Goal: Transaction & Acquisition: Purchase product/service

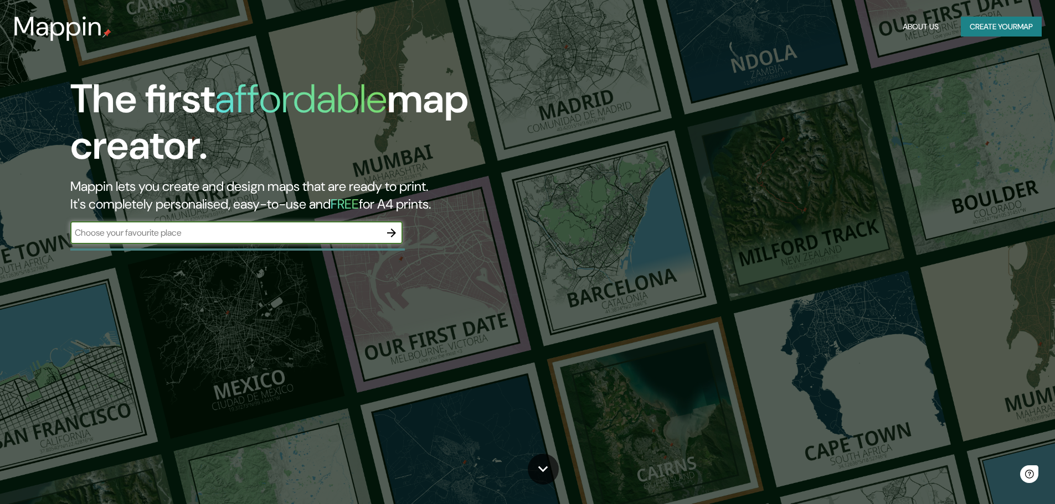
click at [296, 230] on input "text" at bounding box center [225, 232] width 310 height 13
type input "[URL][DOMAIN_NAME]"
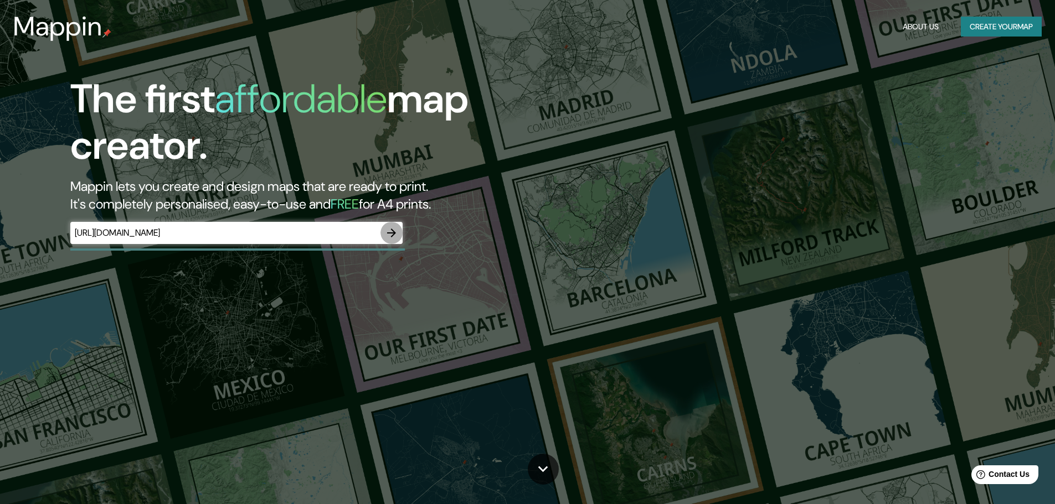
scroll to position [0, 0]
click at [395, 227] on icon "button" at bounding box center [391, 232] width 13 height 13
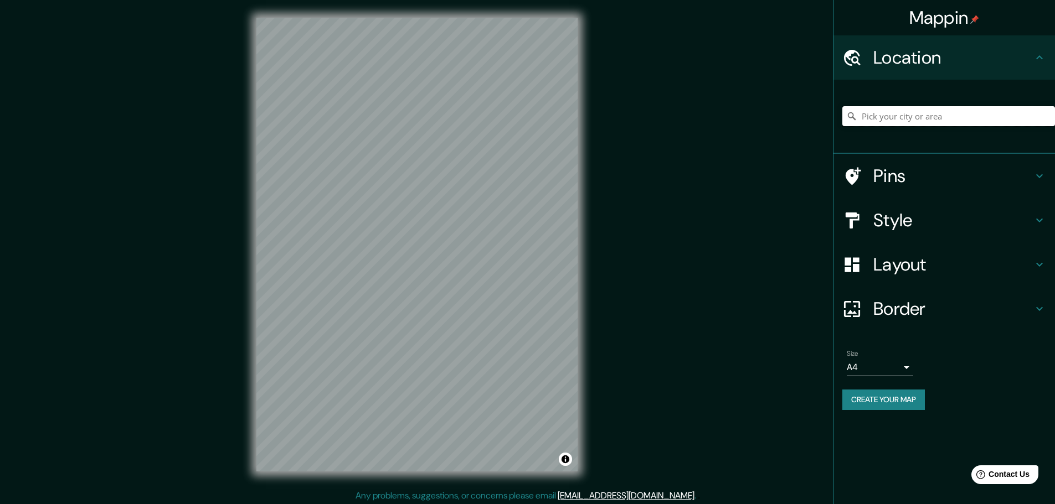
click at [916, 118] on input "Pick your city or area" at bounding box center [948, 116] width 213 height 20
type input "TIJUANA"
drag, startPoint x: 700, startPoint y: 89, endPoint x: 746, endPoint y: 111, distance: 51.5
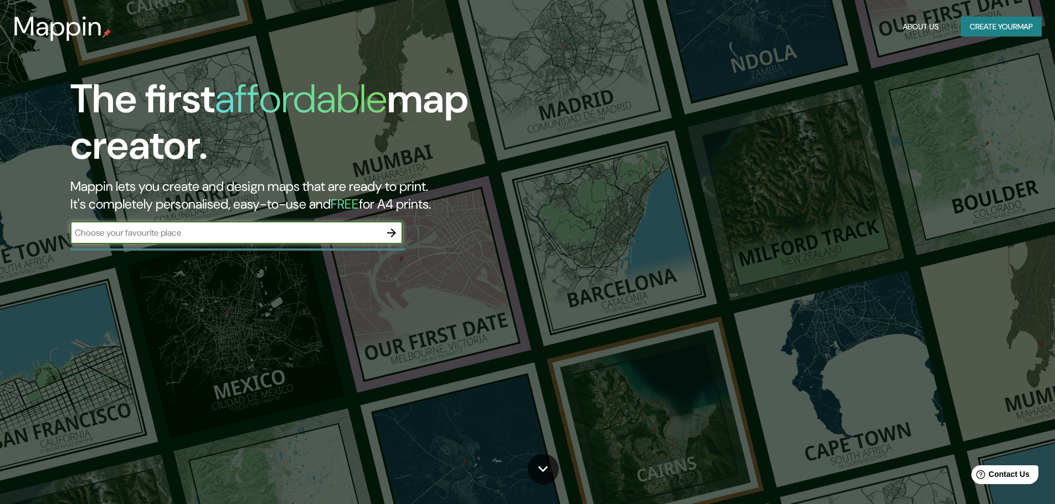
click at [163, 238] on input "text" at bounding box center [225, 232] width 310 height 13
type input "TIJUANA"
click at [388, 229] on icon "button" at bounding box center [391, 232] width 13 height 13
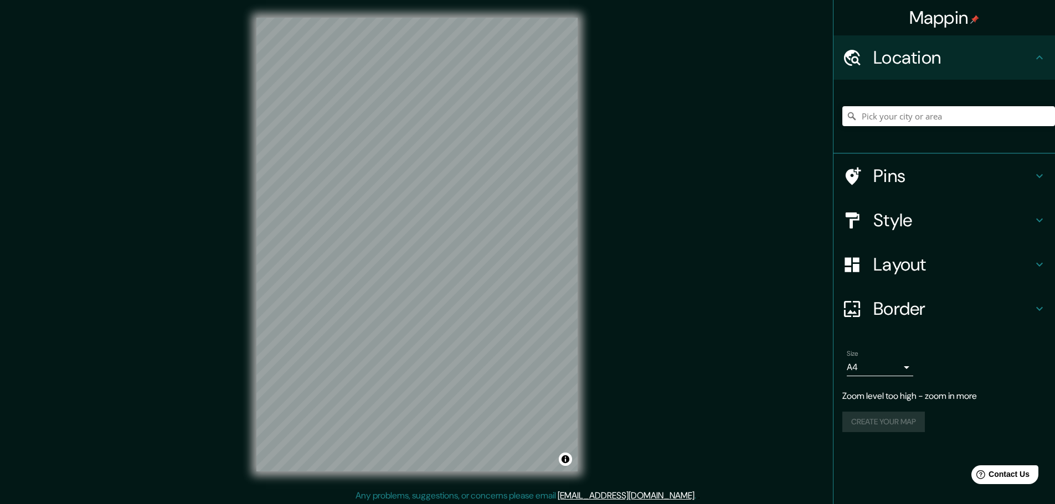
click at [606, 263] on div "Mappin Location Pins Style Layout Border Choose a border. Hint : you can make l…" at bounding box center [527, 253] width 1055 height 507
click at [908, 118] on input "Pick your city or area" at bounding box center [948, 116] width 213 height 20
paste input "[STREET_ADDRESS] B.C."
type input "[GEOGRAPHIC_DATA], [US_STATE], [GEOGRAPHIC_DATA]"
click at [467, 4] on div "© Mapbox © OpenStreetMap Improve this map" at bounding box center [417, 244] width 357 height 489
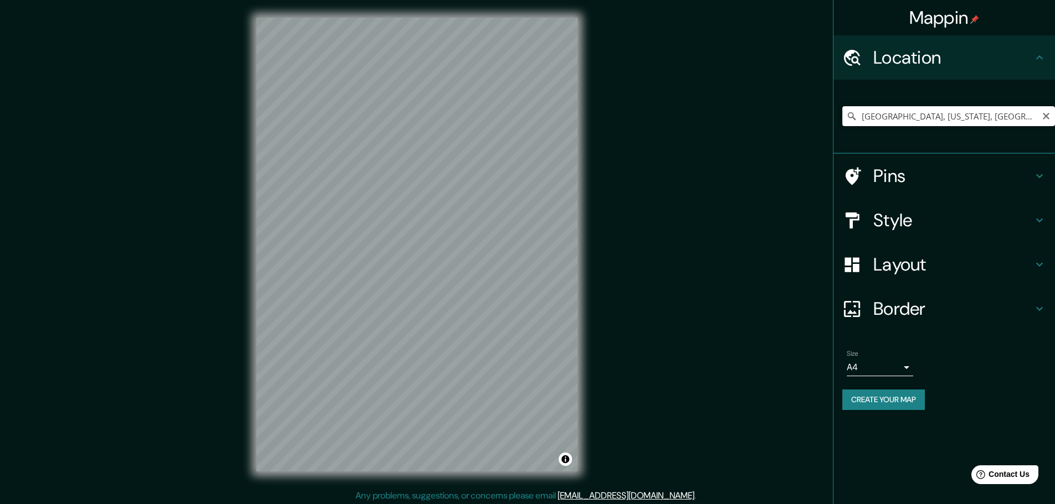
click at [970, 122] on input "[GEOGRAPHIC_DATA], [US_STATE], [GEOGRAPHIC_DATA]" at bounding box center [948, 116] width 213 height 20
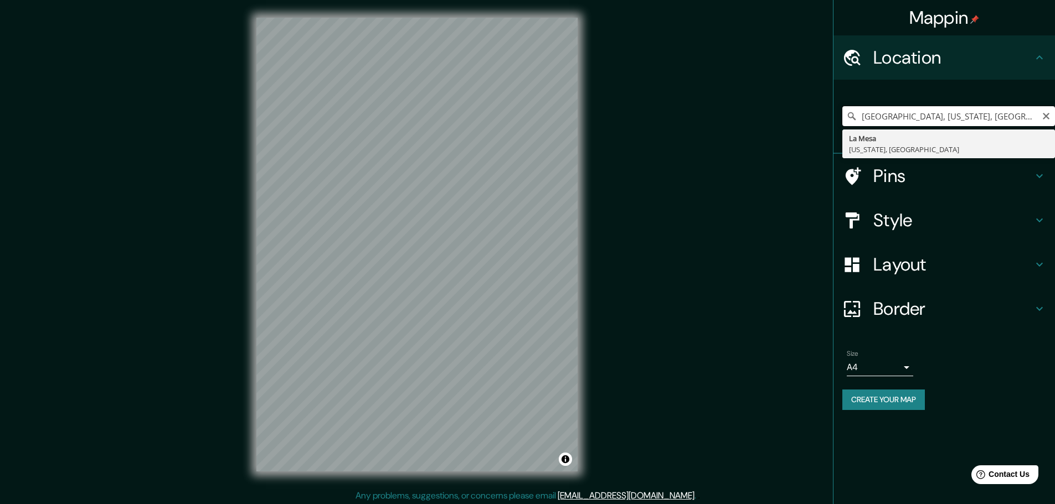
click at [901, 111] on input "[GEOGRAPHIC_DATA], [US_STATE], [GEOGRAPHIC_DATA]" at bounding box center [948, 116] width 213 height 20
click at [1046, 115] on icon "Clear" at bounding box center [1045, 116] width 7 height 7
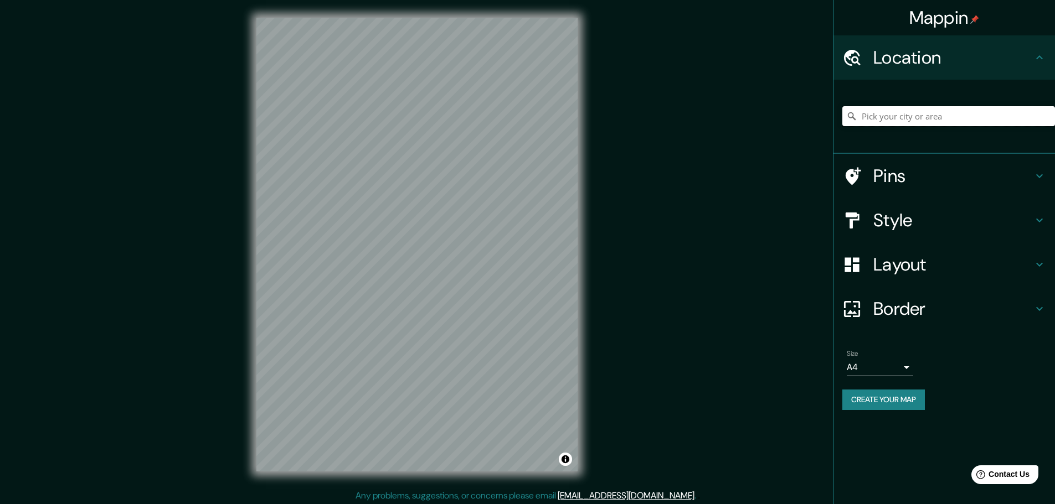
click at [983, 116] on input "Pick your city or area" at bounding box center [948, 116] width 213 height 20
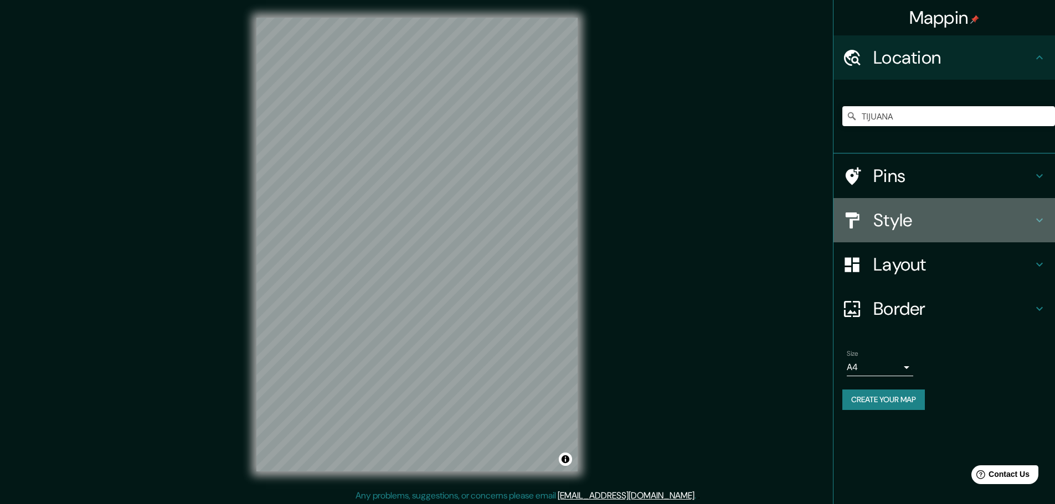
click at [924, 216] on h4 "Style" at bounding box center [952, 220] width 159 height 22
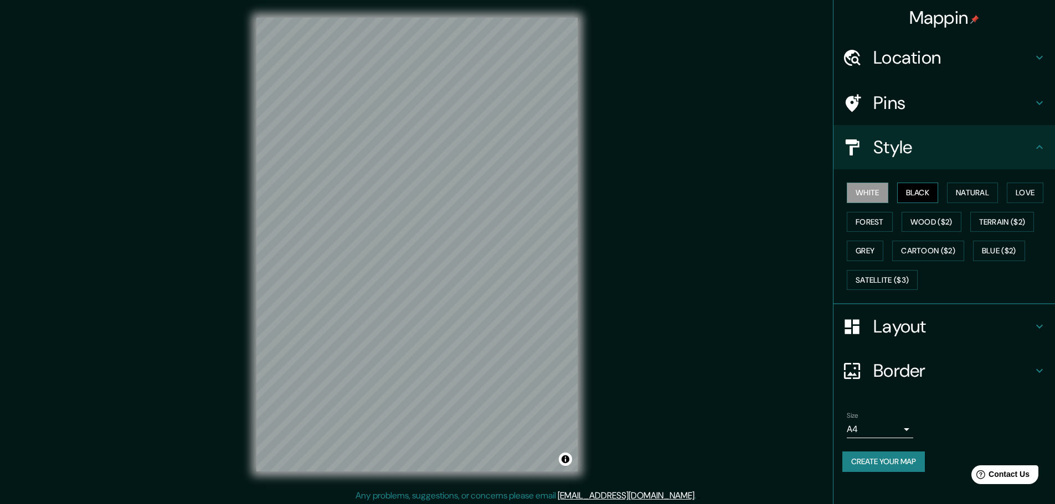
click at [916, 190] on button "Black" at bounding box center [918, 193] width 42 height 20
click at [875, 188] on button "White" at bounding box center [867, 193] width 42 height 20
click at [927, 63] on h4 "Location" at bounding box center [952, 58] width 159 height 22
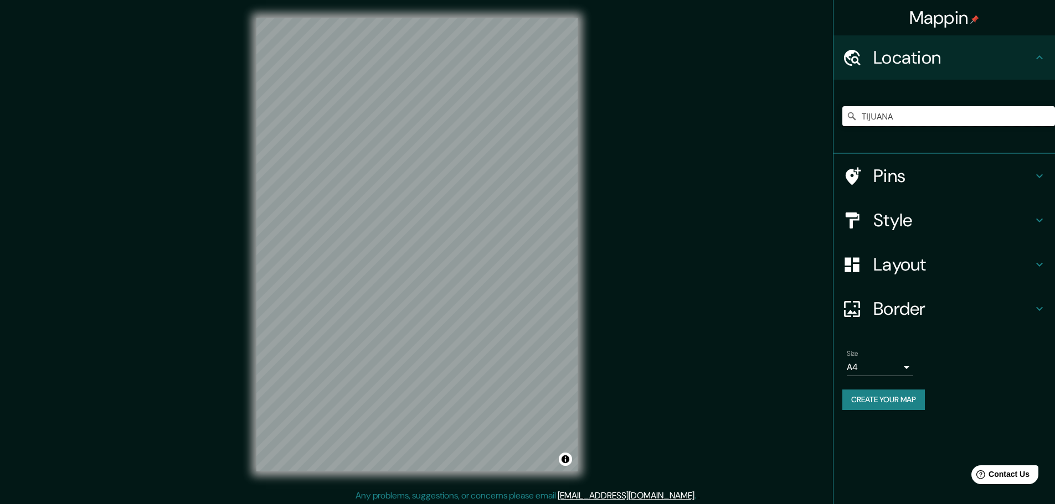
drag, startPoint x: 915, startPoint y: 113, endPoint x: 810, endPoint y: 126, distance: 105.4
click at [810, 126] on div "Mappin Location [GEOGRAPHIC_DATA] Pins Style Layout Border Choose a border. Hin…" at bounding box center [527, 253] width 1055 height 507
paste input "32.456659, -116.915807"
click at [991, 112] on input "32.456659, -116.915807" at bounding box center [948, 116] width 213 height 20
drag, startPoint x: 968, startPoint y: 116, endPoint x: 602, endPoint y: 100, distance: 366.8
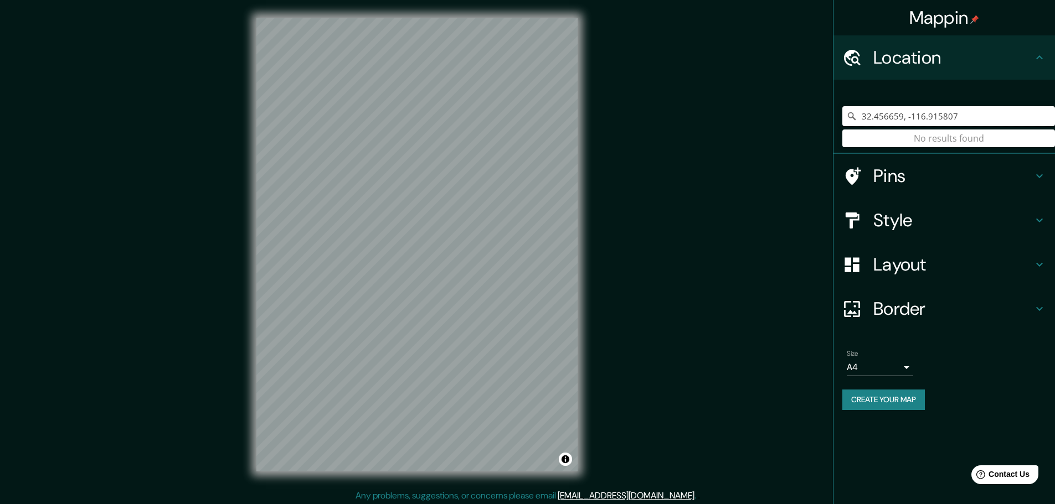
click at [602, 100] on div "Mappin Location [GEOGRAPHIC_DATA] No results found Pins Style Layout Border Cho…" at bounding box center [527, 253] width 1055 height 507
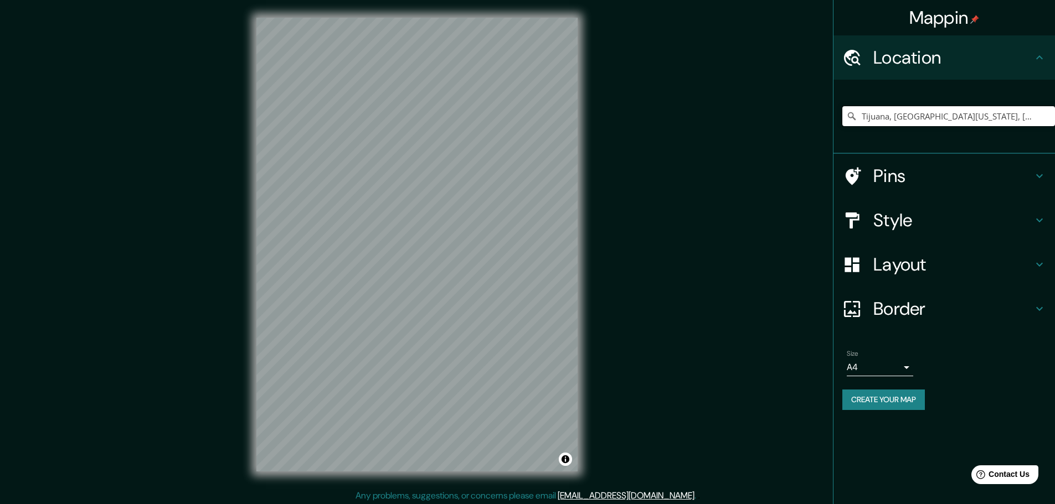
drag, startPoint x: 984, startPoint y: 118, endPoint x: 652, endPoint y: 120, distance: 332.7
click at [652, 120] on div "Mappin Location [GEOGRAPHIC_DATA], [GEOGRAPHIC_DATA][US_STATE], [GEOGRAPHIC_DAT…" at bounding box center [527, 253] width 1055 height 507
paste input "[STREET_ADDRESS],"
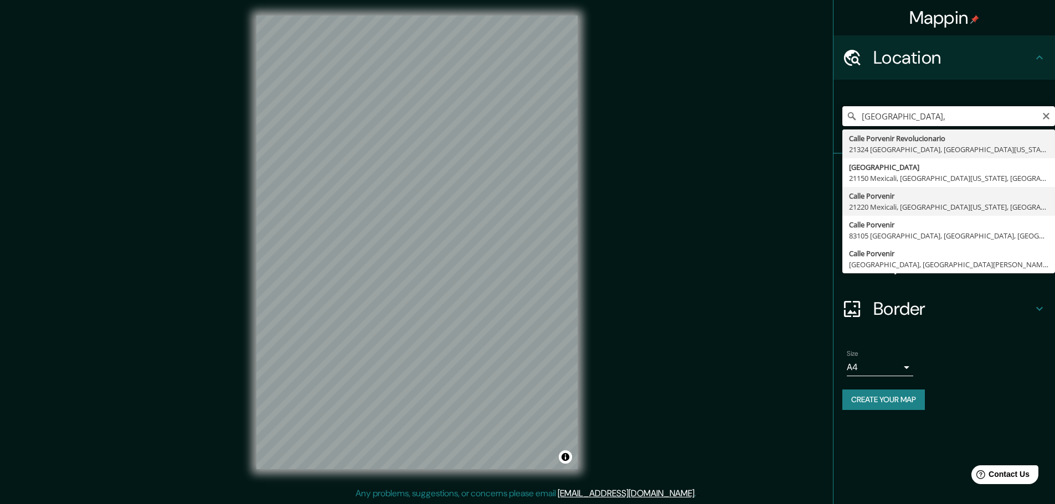
scroll to position [3, 0]
click at [934, 118] on input "[GEOGRAPHIC_DATA]," at bounding box center [948, 116] width 213 height 20
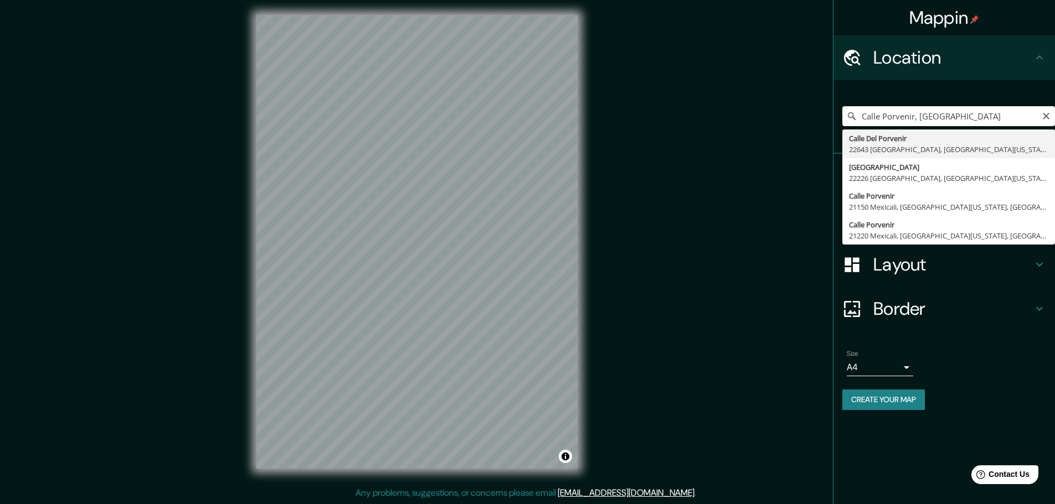
type input "[GEOGRAPHIC_DATA], 22643 [GEOGRAPHIC_DATA], [GEOGRAPHIC_DATA][US_STATE], [GEOGR…"
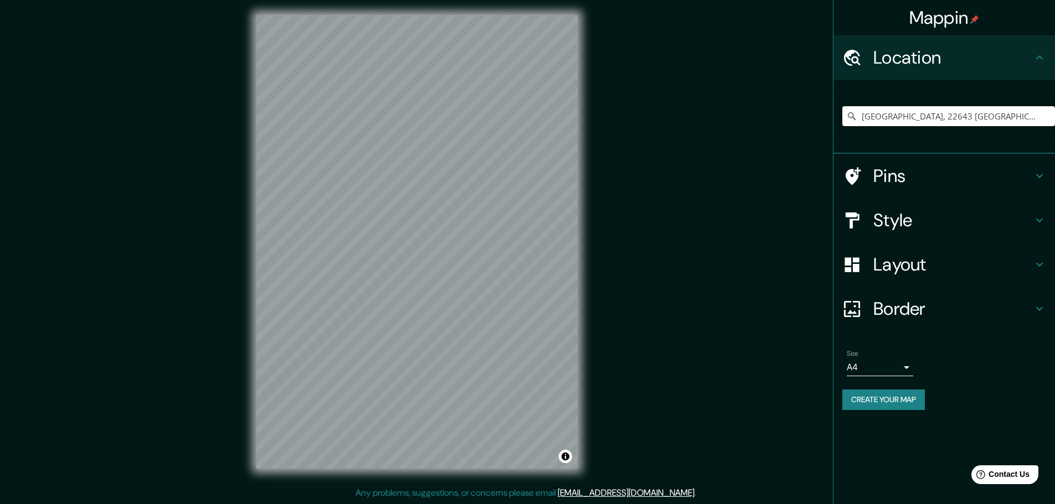
click at [909, 309] on h4 "Border" at bounding box center [952, 309] width 159 height 22
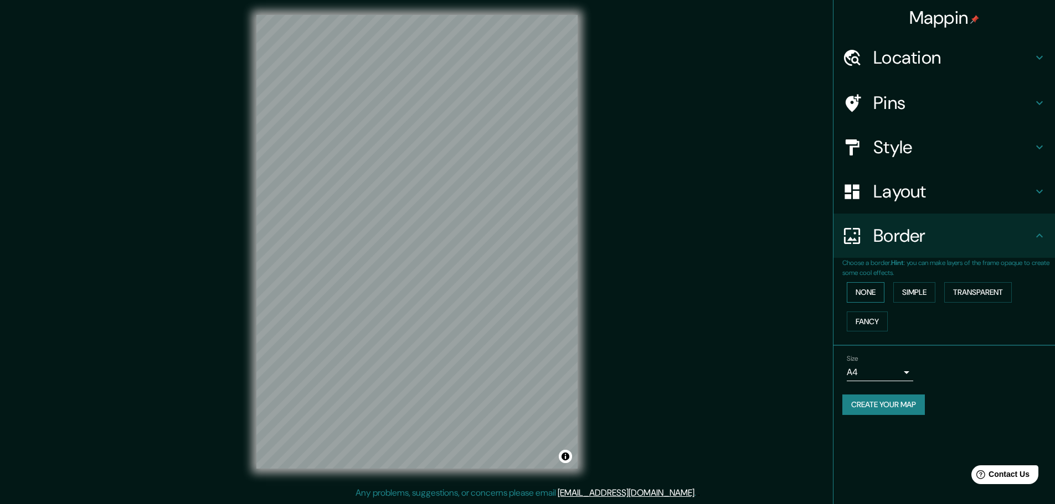
click at [871, 289] on button "None" at bounding box center [865, 292] width 38 height 20
click at [923, 294] on button "Simple" at bounding box center [914, 292] width 42 height 20
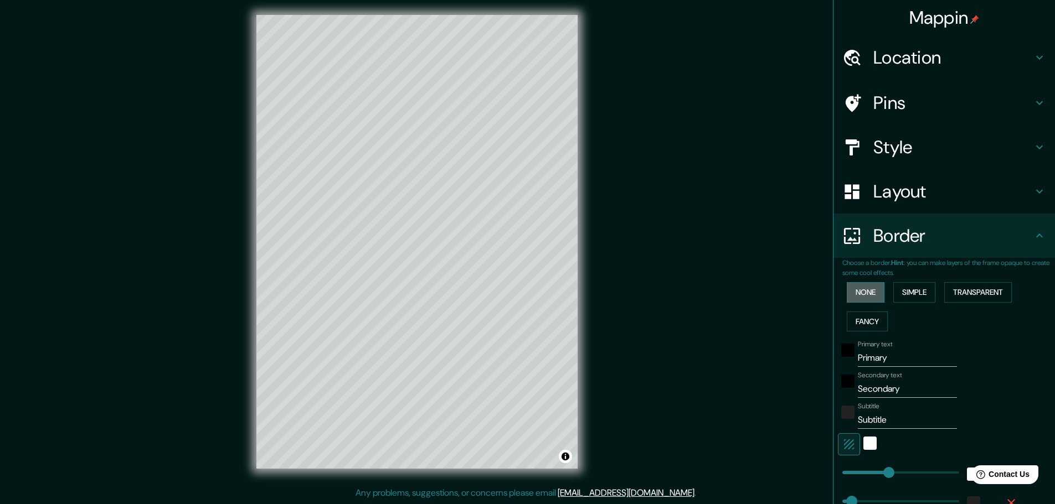
click at [860, 284] on button "None" at bounding box center [865, 292] width 38 height 20
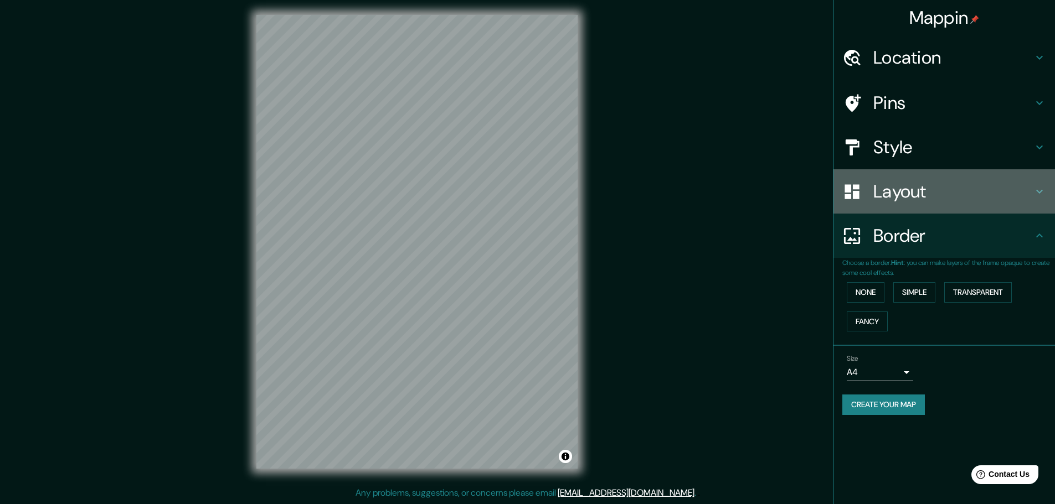
click at [890, 189] on h4 "Layout" at bounding box center [952, 191] width 159 height 22
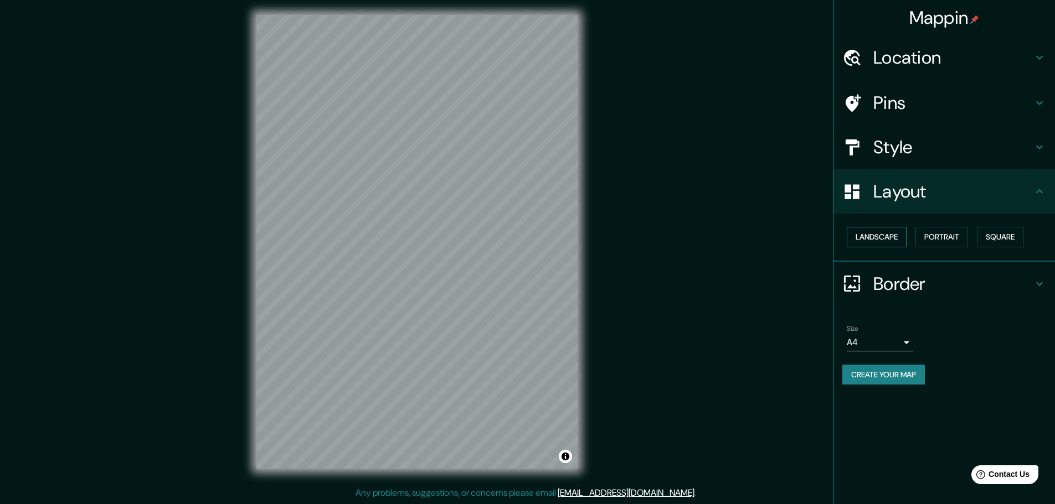
click at [884, 237] on button "Landscape" at bounding box center [876, 237] width 60 height 20
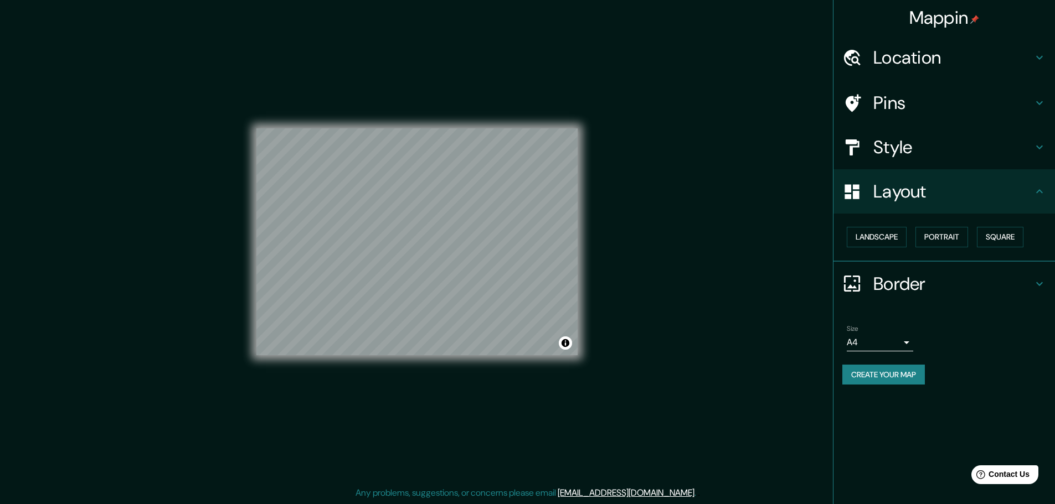
click at [890, 344] on body "Mappin Location [GEOGRAPHIC_DATA], [GEOGRAPHIC_DATA][US_STATE], [GEOGRAPHIC_DAT…" at bounding box center [527, 249] width 1055 height 504
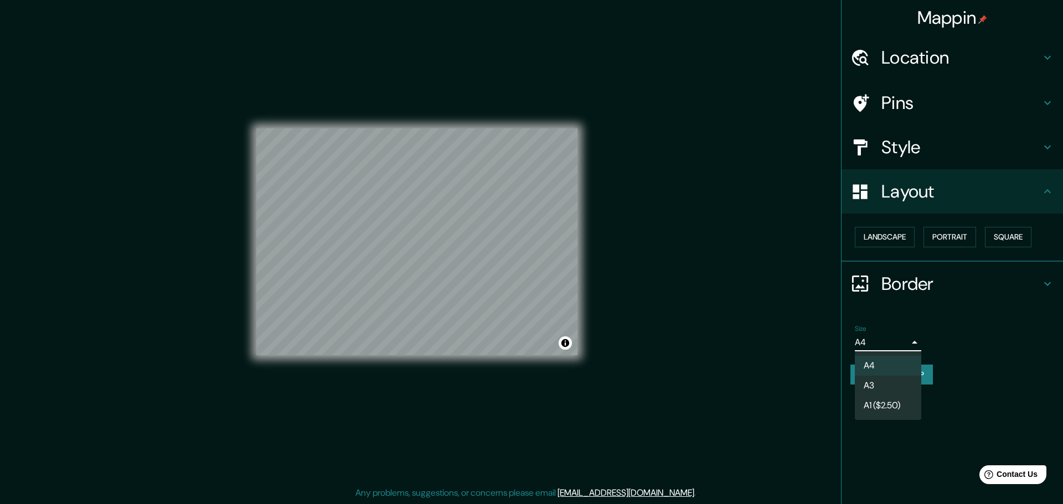
click at [890, 342] on div at bounding box center [531, 252] width 1063 height 504
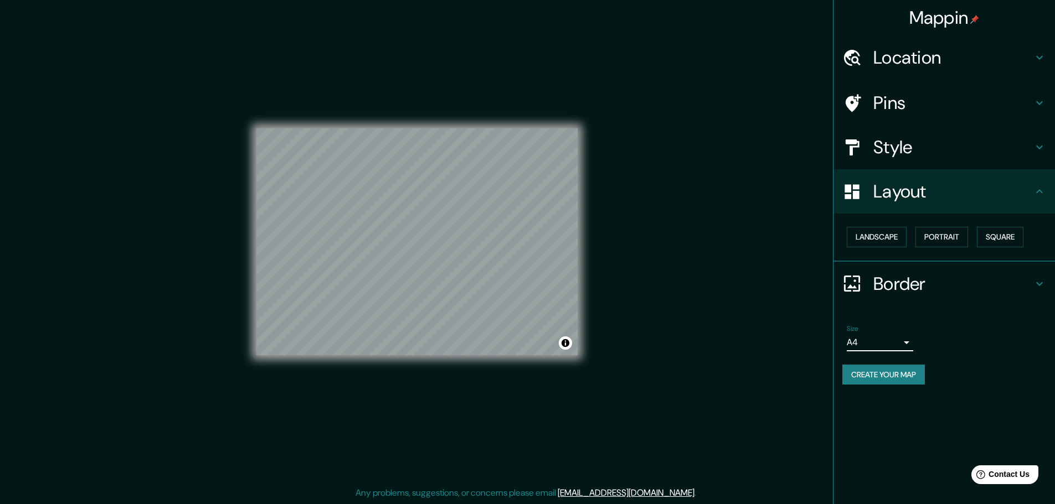
click at [931, 101] on h4 "Pins" at bounding box center [952, 103] width 159 height 22
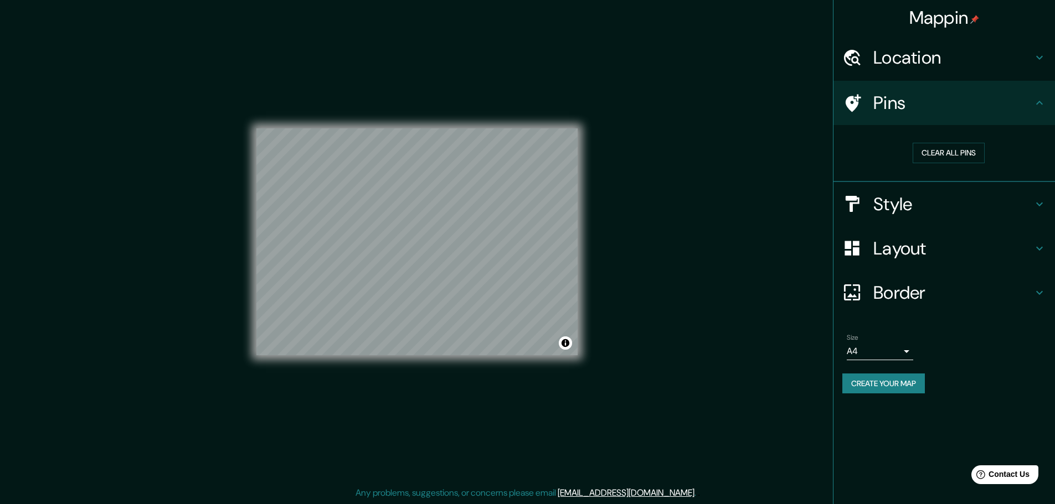
click at [1041, 104] on icon at bounding box center [1039, 103] width 7 height 4
click at [514, 180] on div at bounding box center [516, 178] width 9 height 9
